Goal: Task Accomplishment & Management: Use online tool/utility

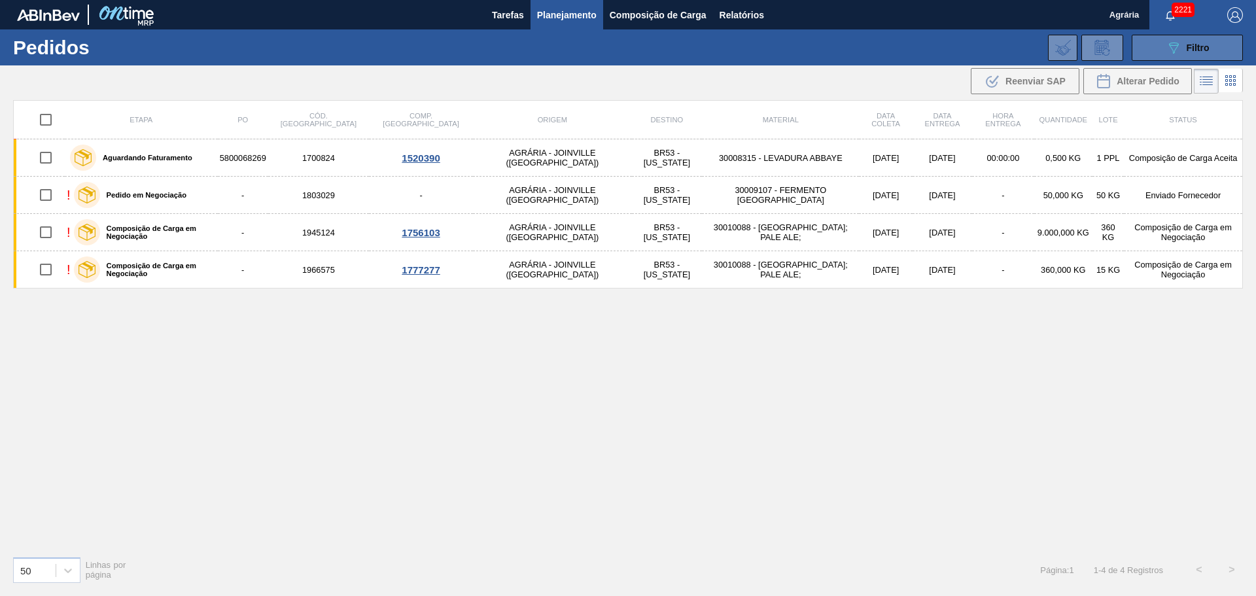
click at [1173, 54] on icon "089F7B8B-B2A5-4AFE-B5C0-19BA573D28AC" at bounding box center [1174, 48] width 16 height 16
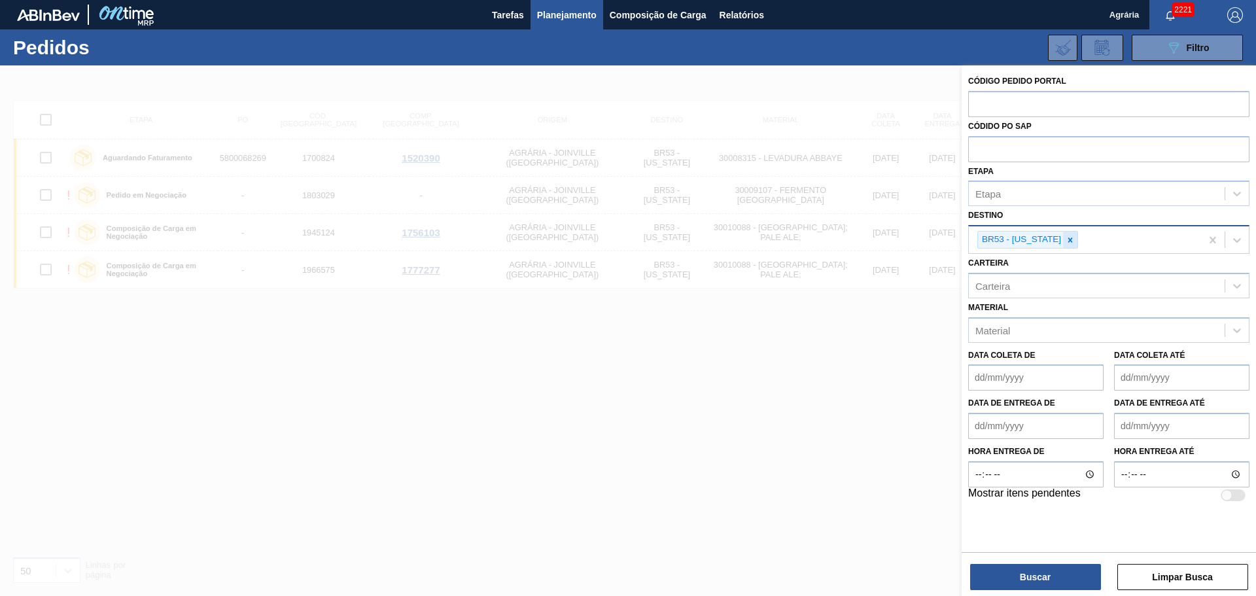
click at [1066, 235] on icon at bounding box center [1070, 239] width 9 height 9
click at [1005, 108] on input "text" at bounding box center [1108, 103] width 281 height 25
paste input "2008435"
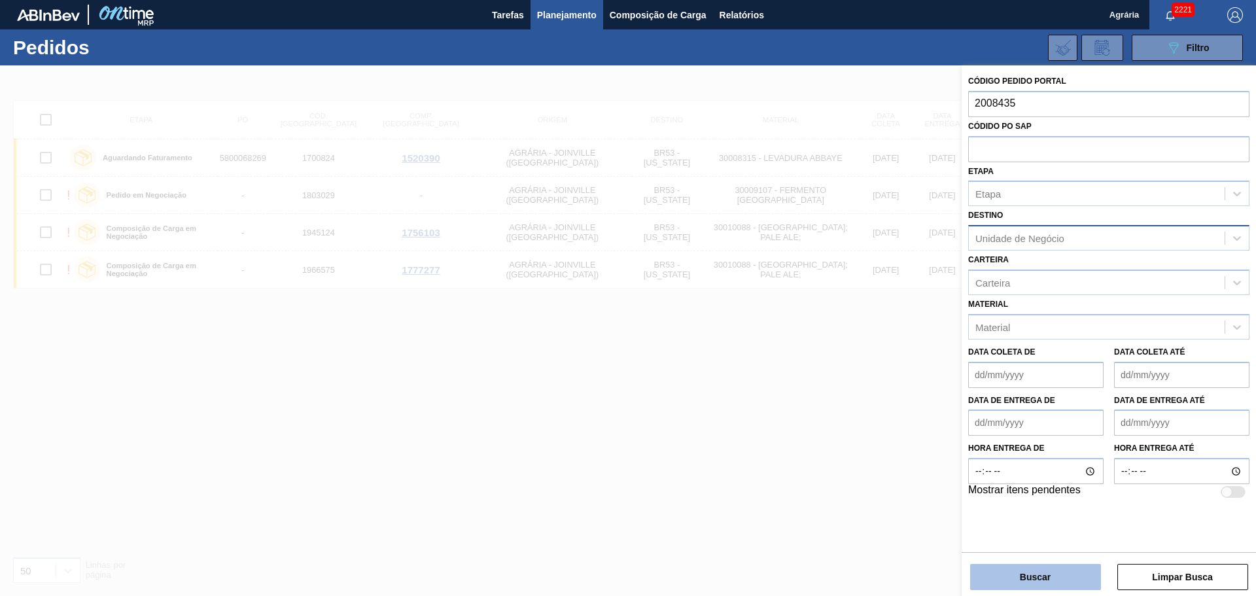
type input "2008435"
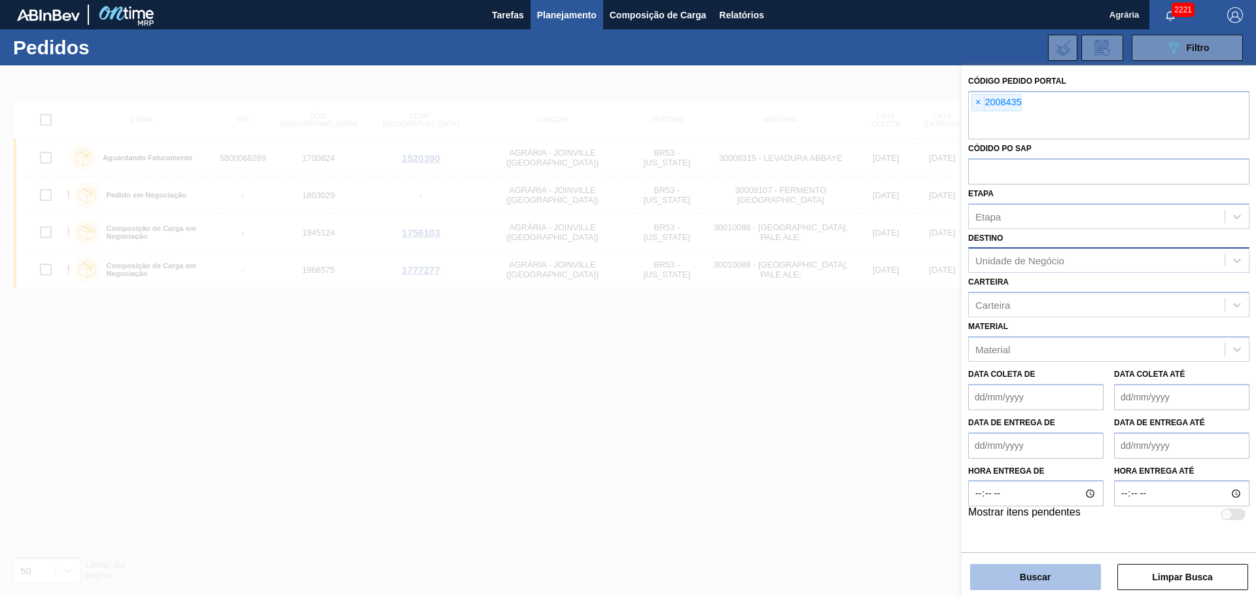
click at [1039, 572] on button "Buscar" at bounding box center [1035, 577] width 131 height 26
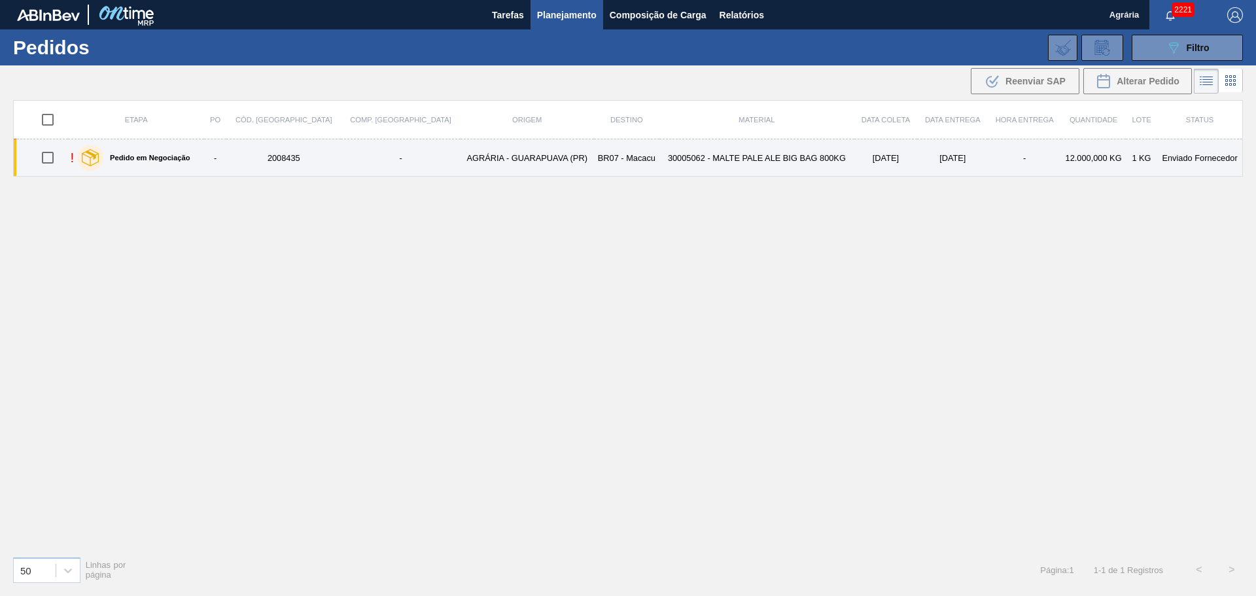
click at [714, 159] on td "30005062 - MALTE PALE ALE BIG BAG 800KG" at bounding box center [756, 157] width 194 height 37
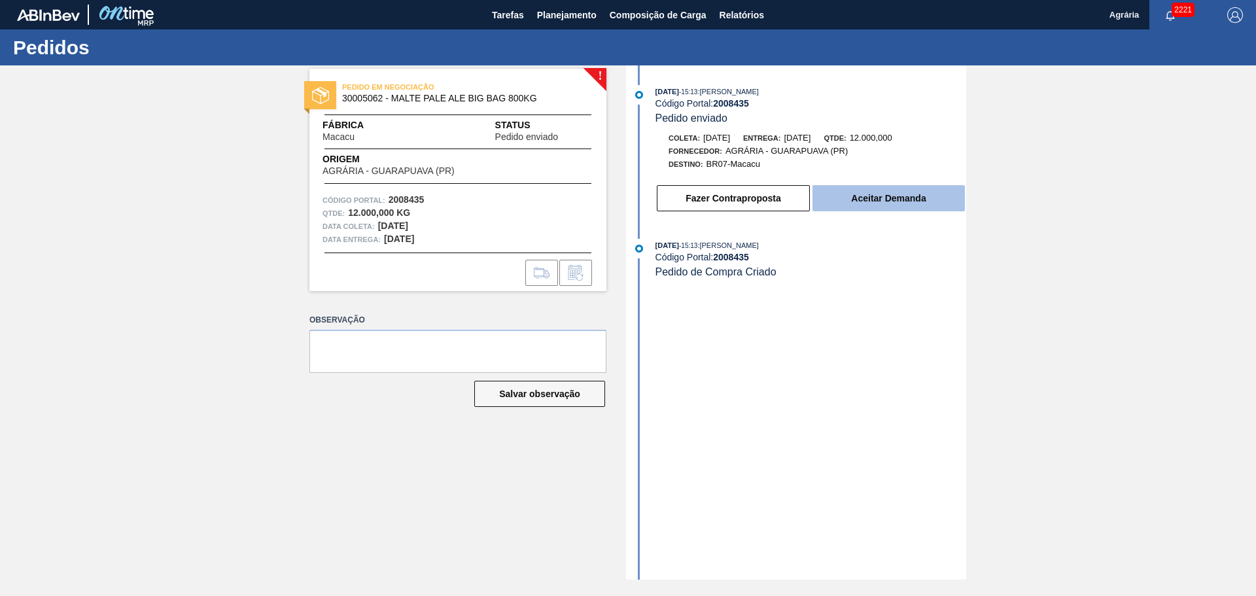
click at [879, 207] on button "Aceitar Demanda" at bounding box center [888, 198] width 152 height 26
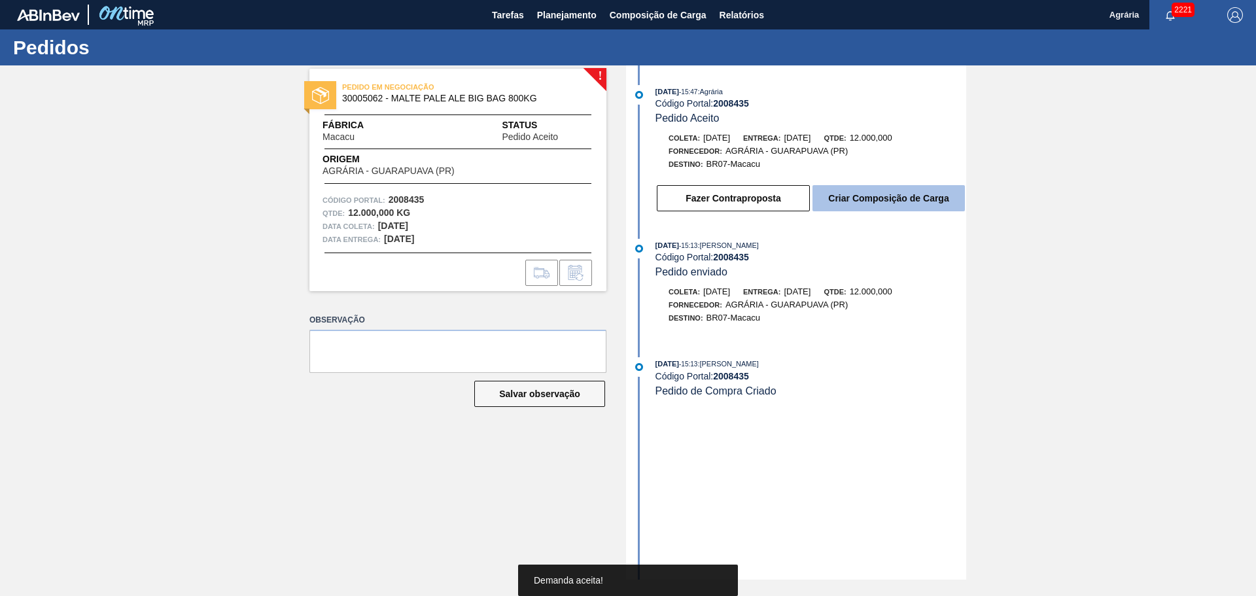
click at [876, 209] on button "Criar Composição de Carga" at bounding box center [888, 198] width 152 height 26
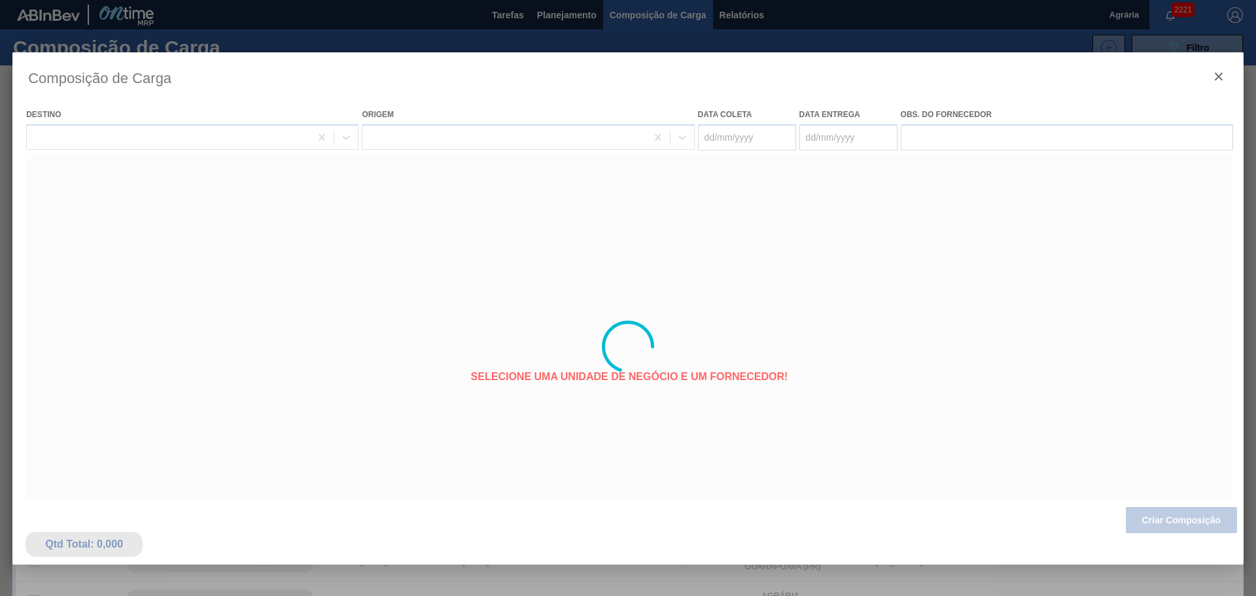
type coleta "[DATE]"
type entrega "[DATE]"
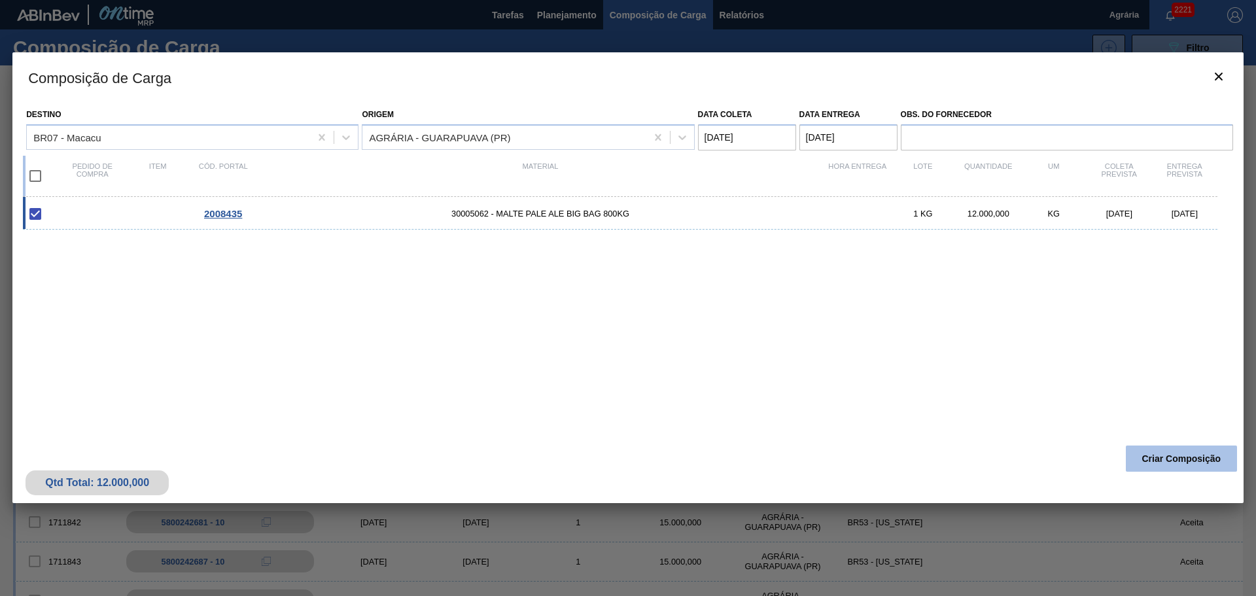
click at [1170, 459] on button "Criar Composição" at bounding box center [1181, 458] width 111 height 26
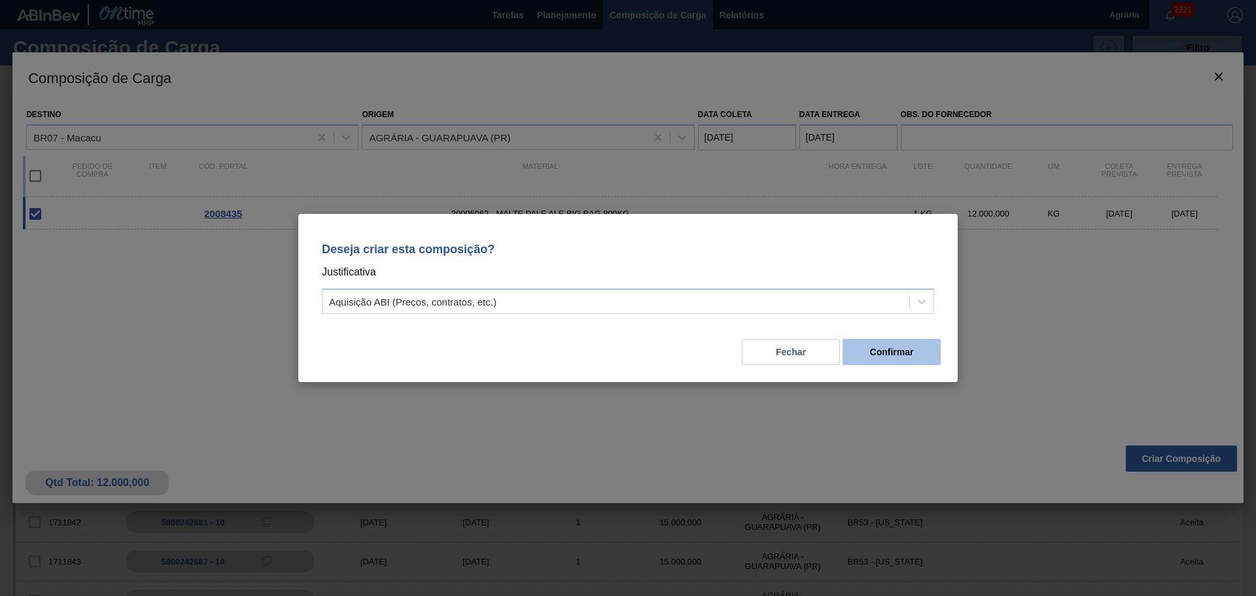
click at [908, 355] on button "Confirmar" at bounding box center [891, 352] width 98 height 26
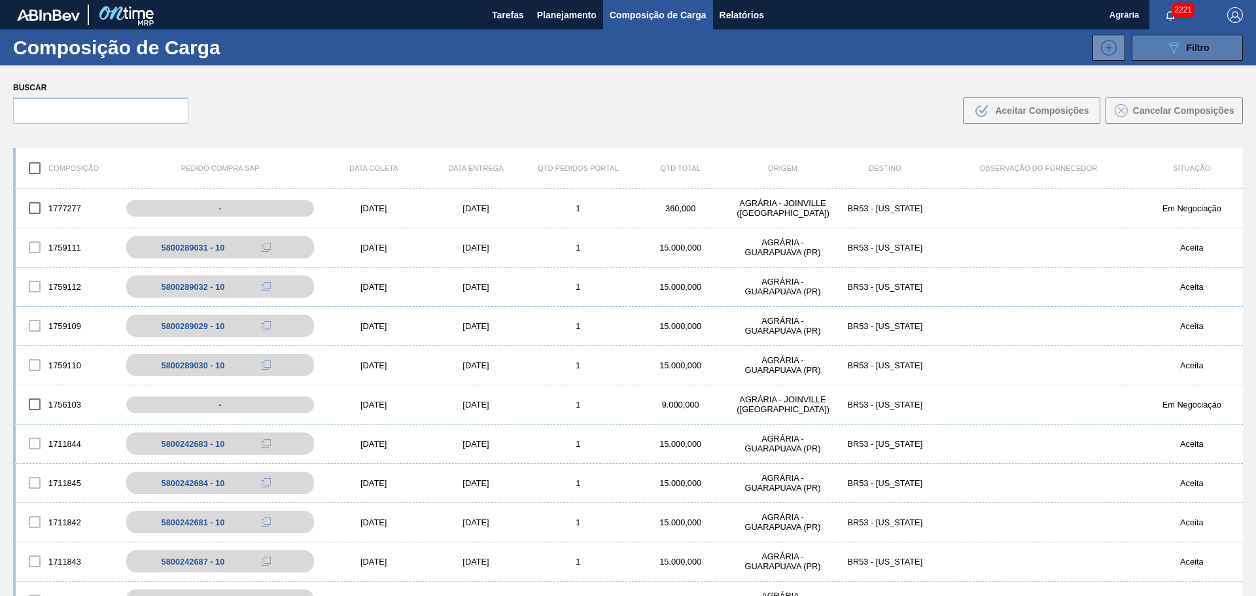
click at [1171, 47] on icon "089F7B8B-B2A5-4AFE-B5C0-19BA573D28AC" at bounding box center [1174, 48] width 16 height 16
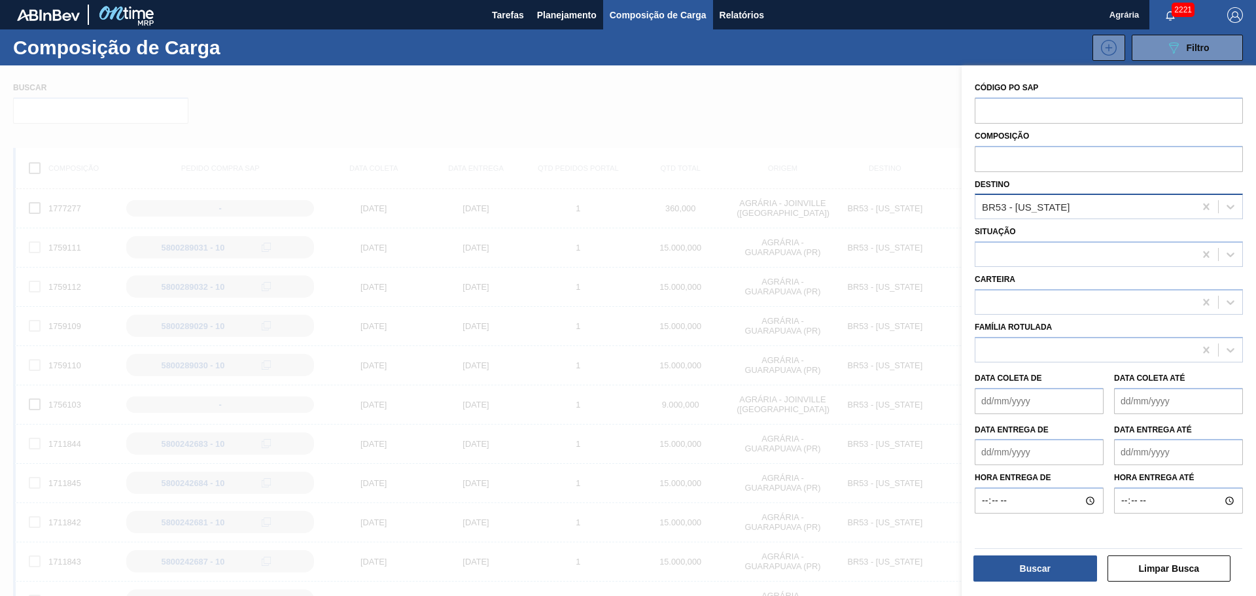
click at [1069, 213] on div "BR53 - [US_STATE]" at bounding box center [1109, 207] width 268 height 26
type input "maca"
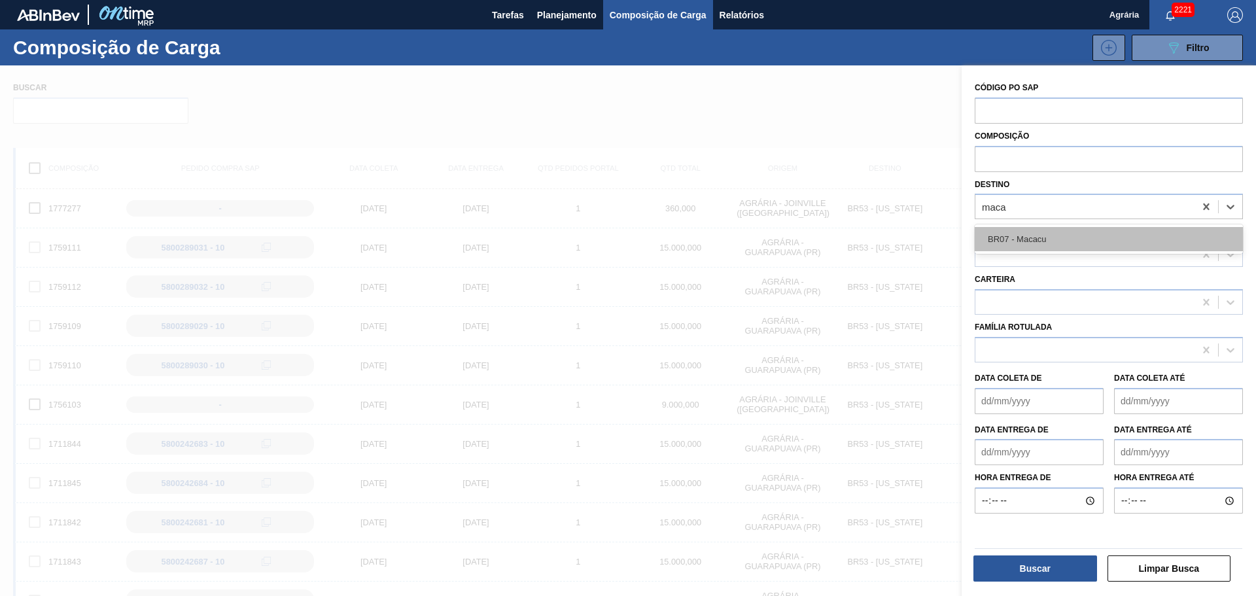
click at [1054, 241] on div "BR07 - Macacu" at bounding box center [1109, 239] width 268 height 24
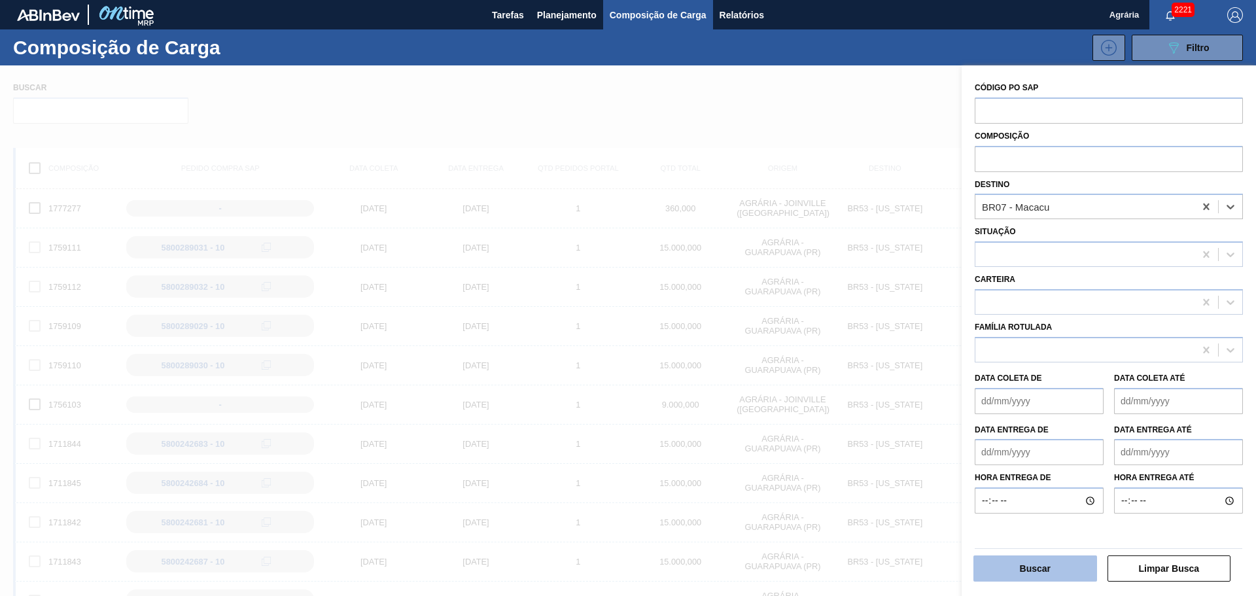
click at [1073, 565] on button "Buscar" at bounding box center [1035, 568] width 124 height 26
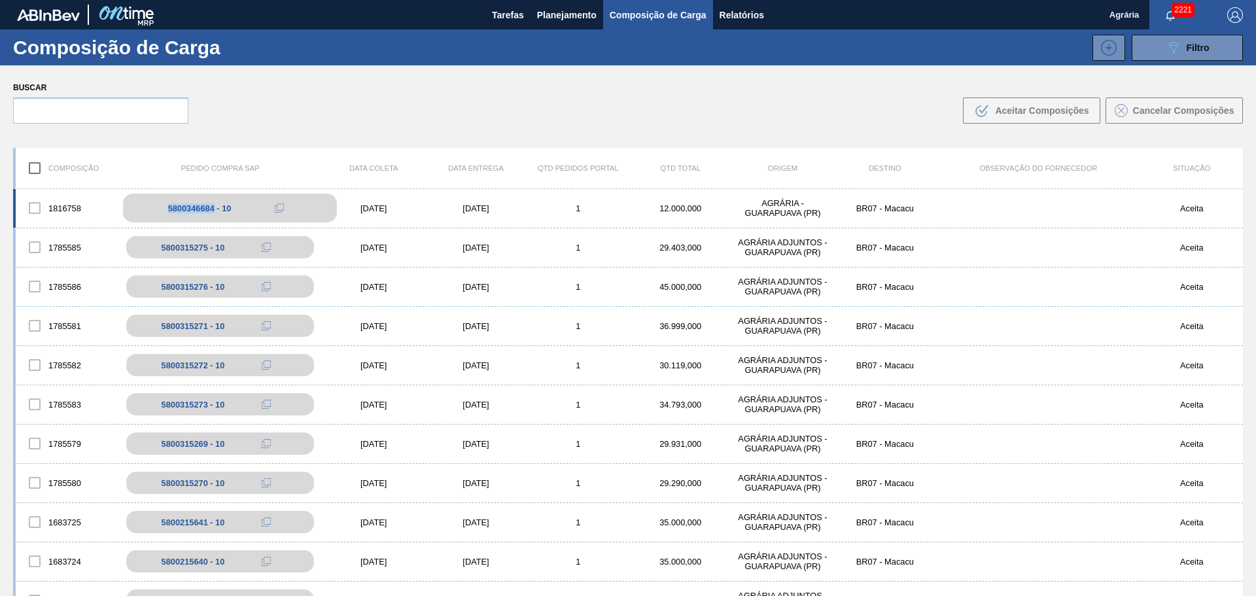
drag, startPoint x: 147, startPoint y: 205, endPoint x: 213, endPoint y: 206, distance: 65.4
click at [213, 206] on div "5800346684 - 10" at bounding box center [230, 208] width 214 height 29
copy div "5800346684"
